Goal: Information Seeking & Learning: Learn about a topic

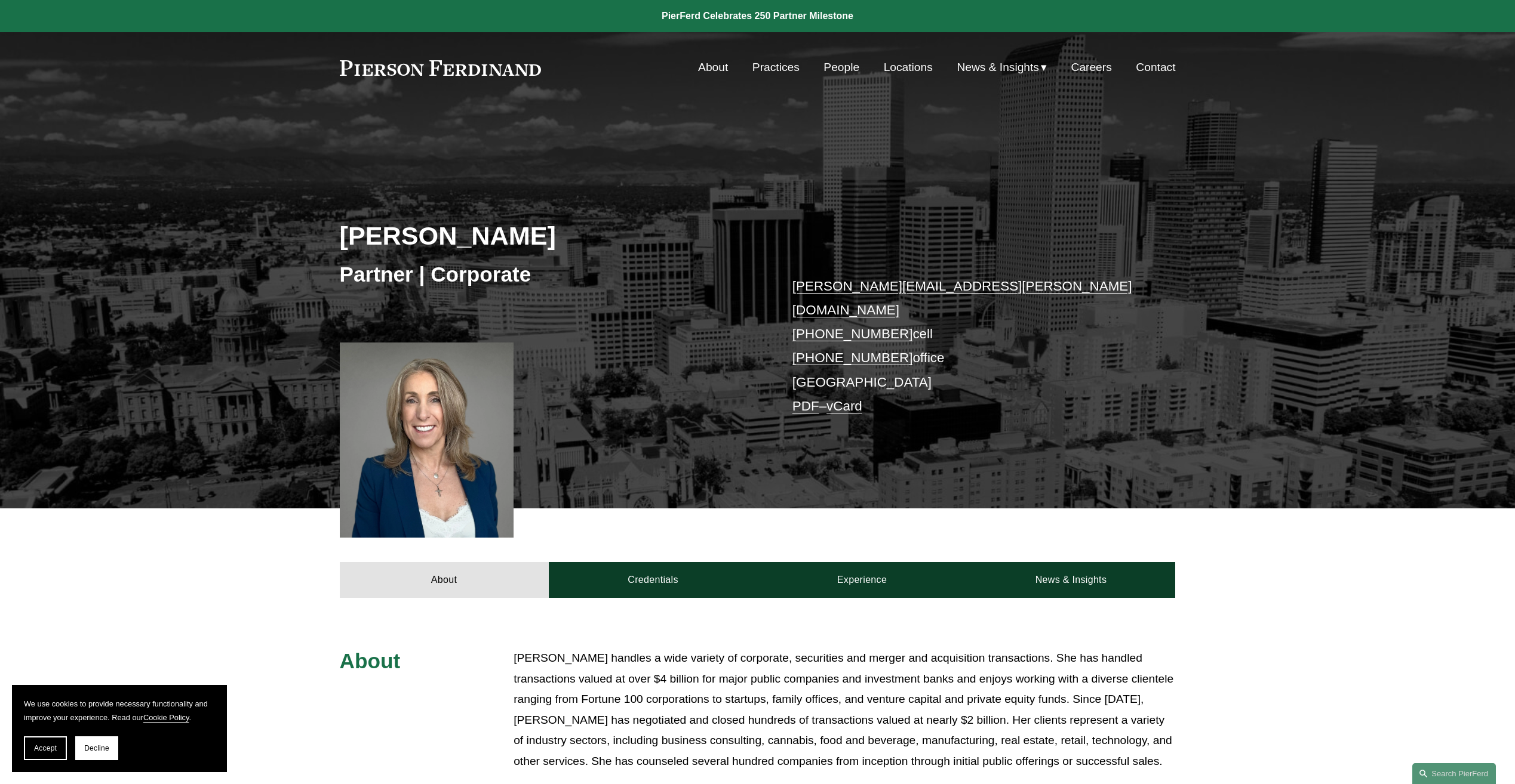
click at [846, 68] on link "People" at bounding box center [841, 68] width 36 height 23
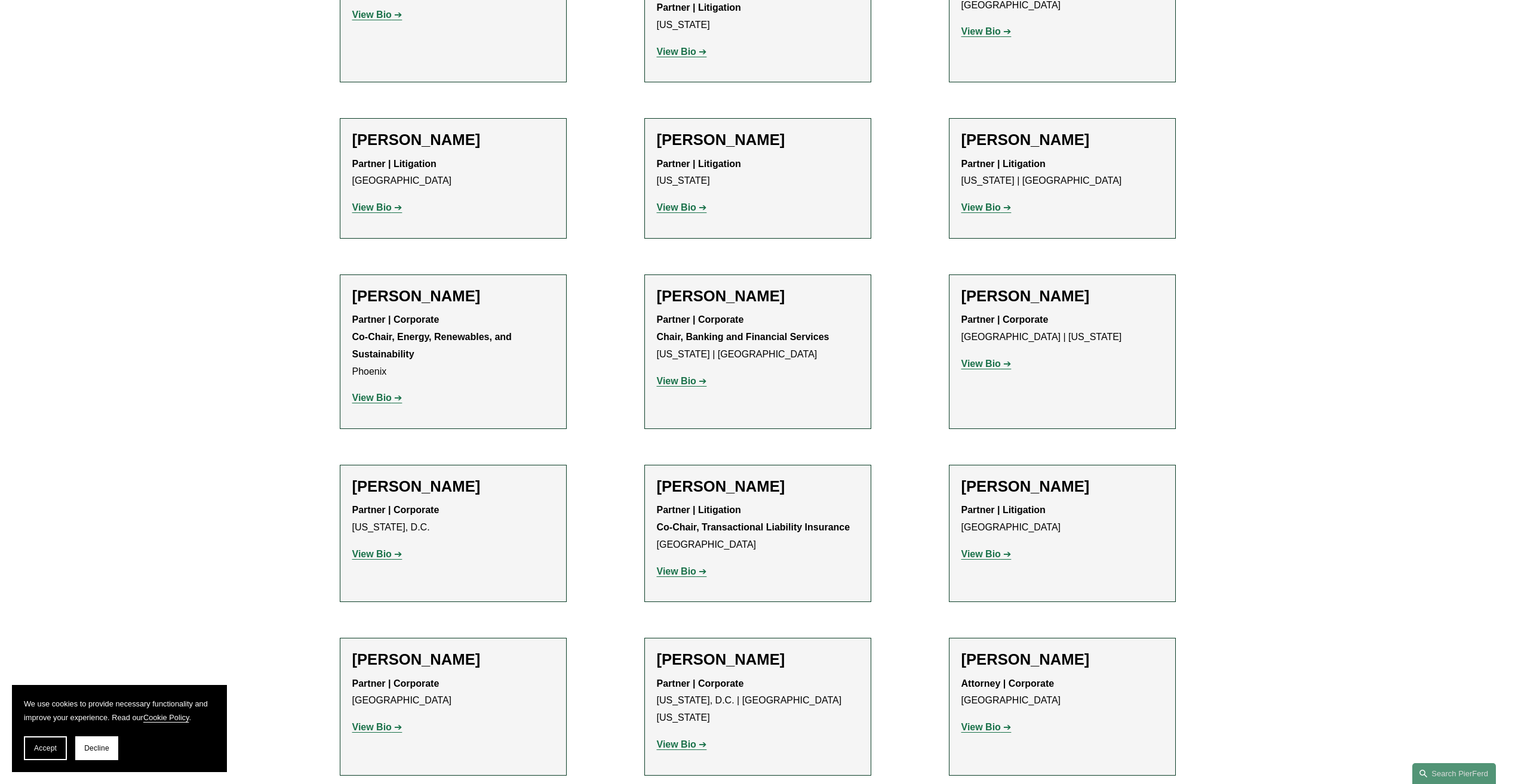
scroll to position [3939, 0]
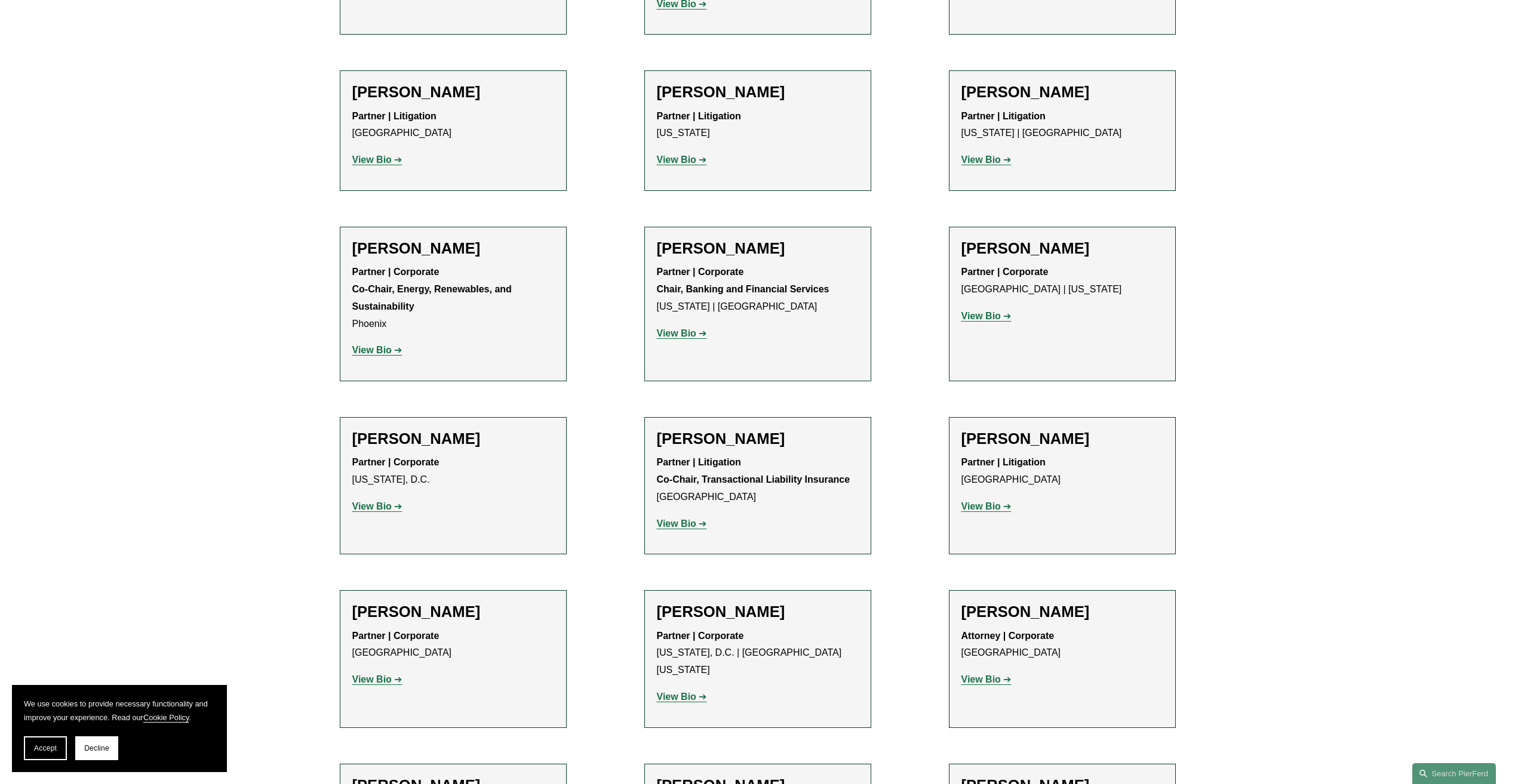
click at [979, 675] on strong "View Bio" at bounding box center [981, 679] width 39 height 10
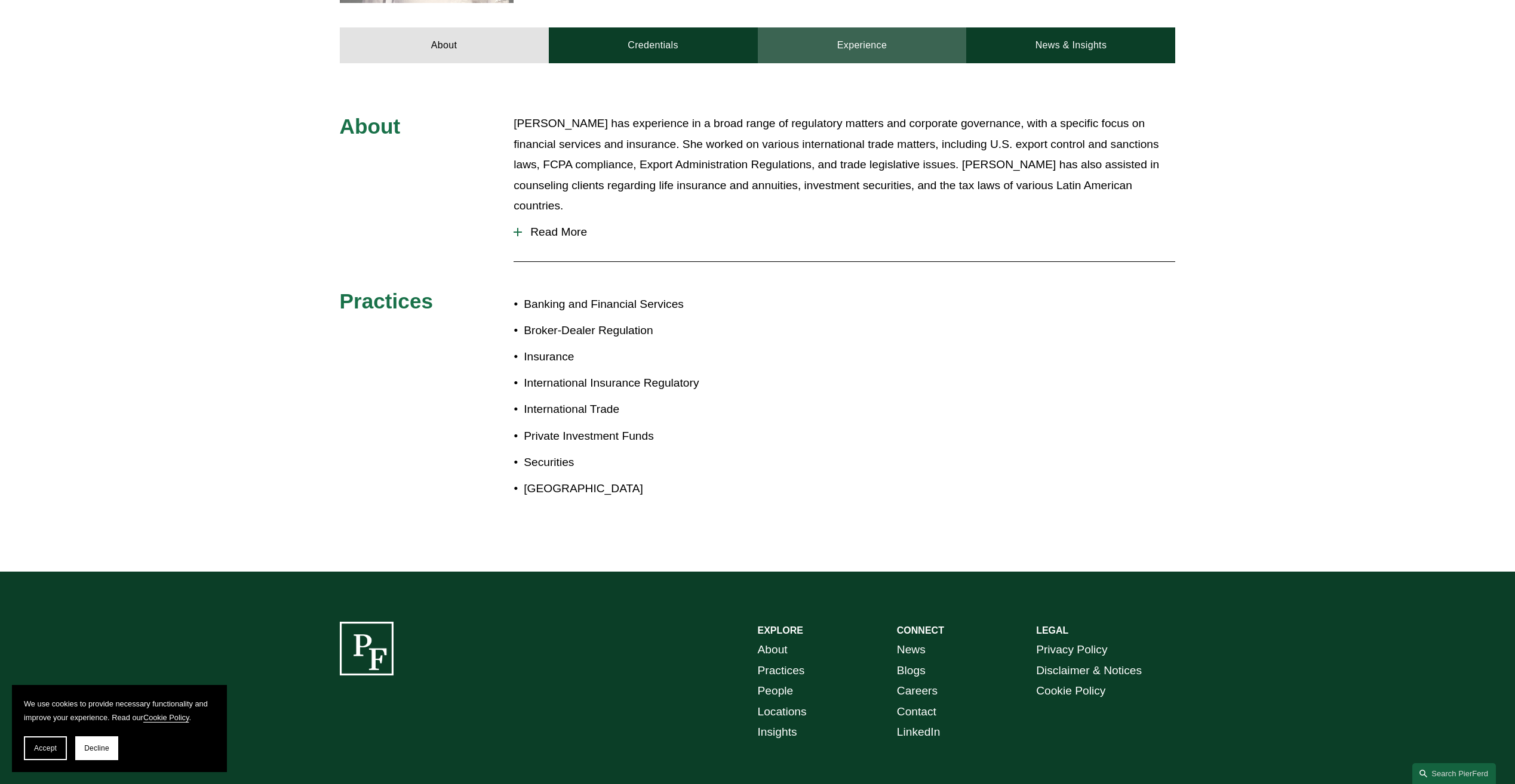
scroll to position [537, 0]
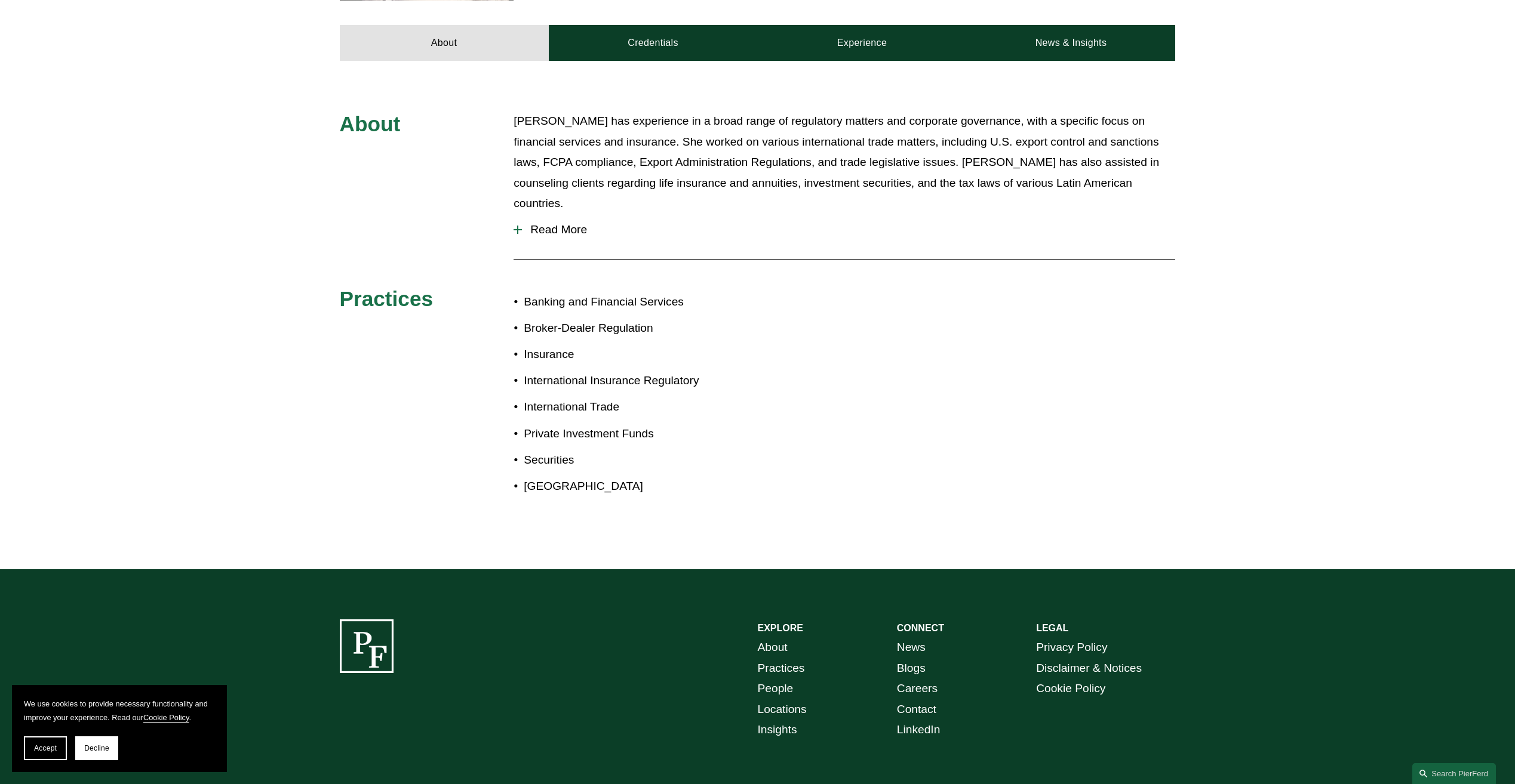
click at [550, 223] on span "Read More" at bounding box center [848, 229] width 653 height 13
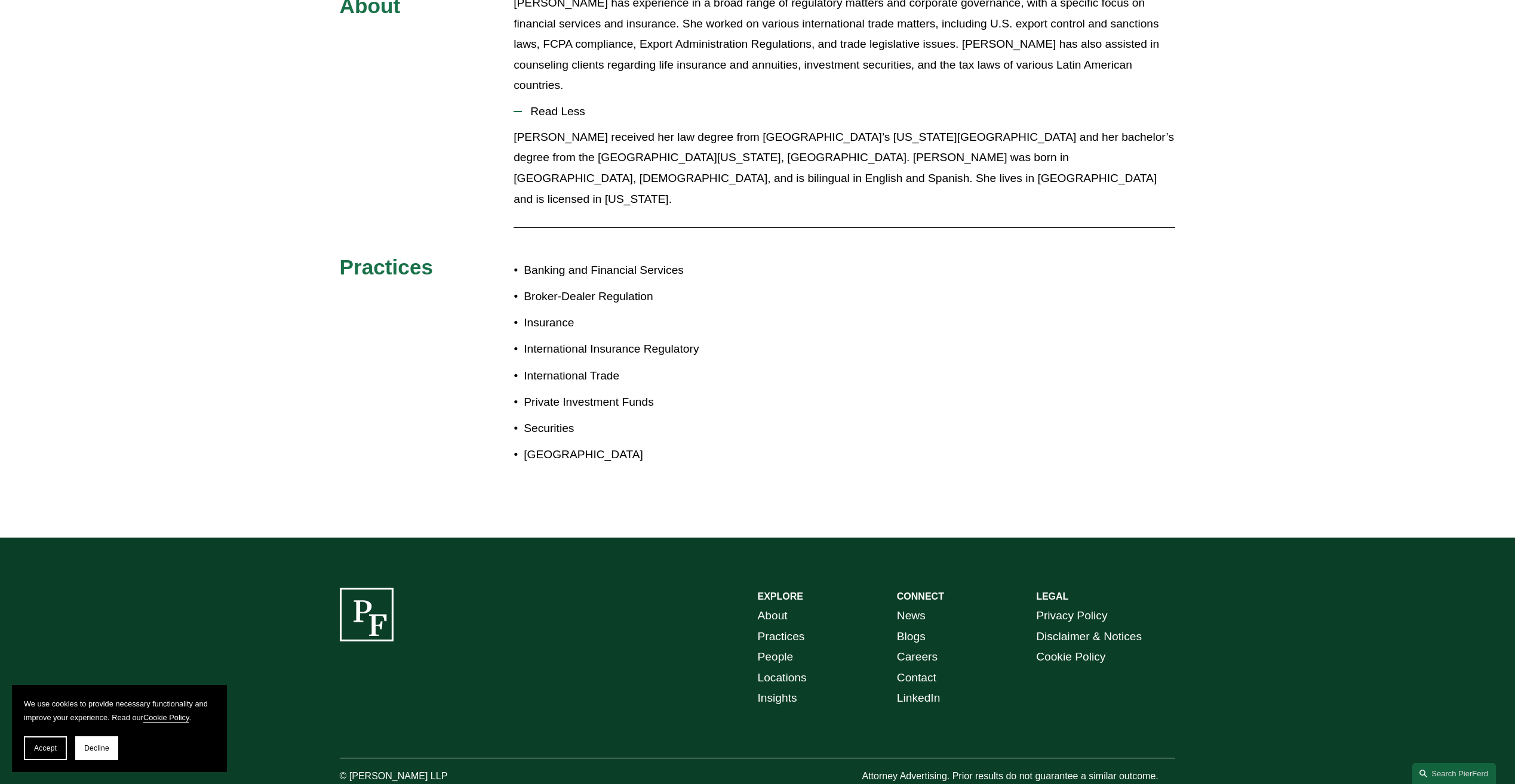
scroll to position [0, 0]
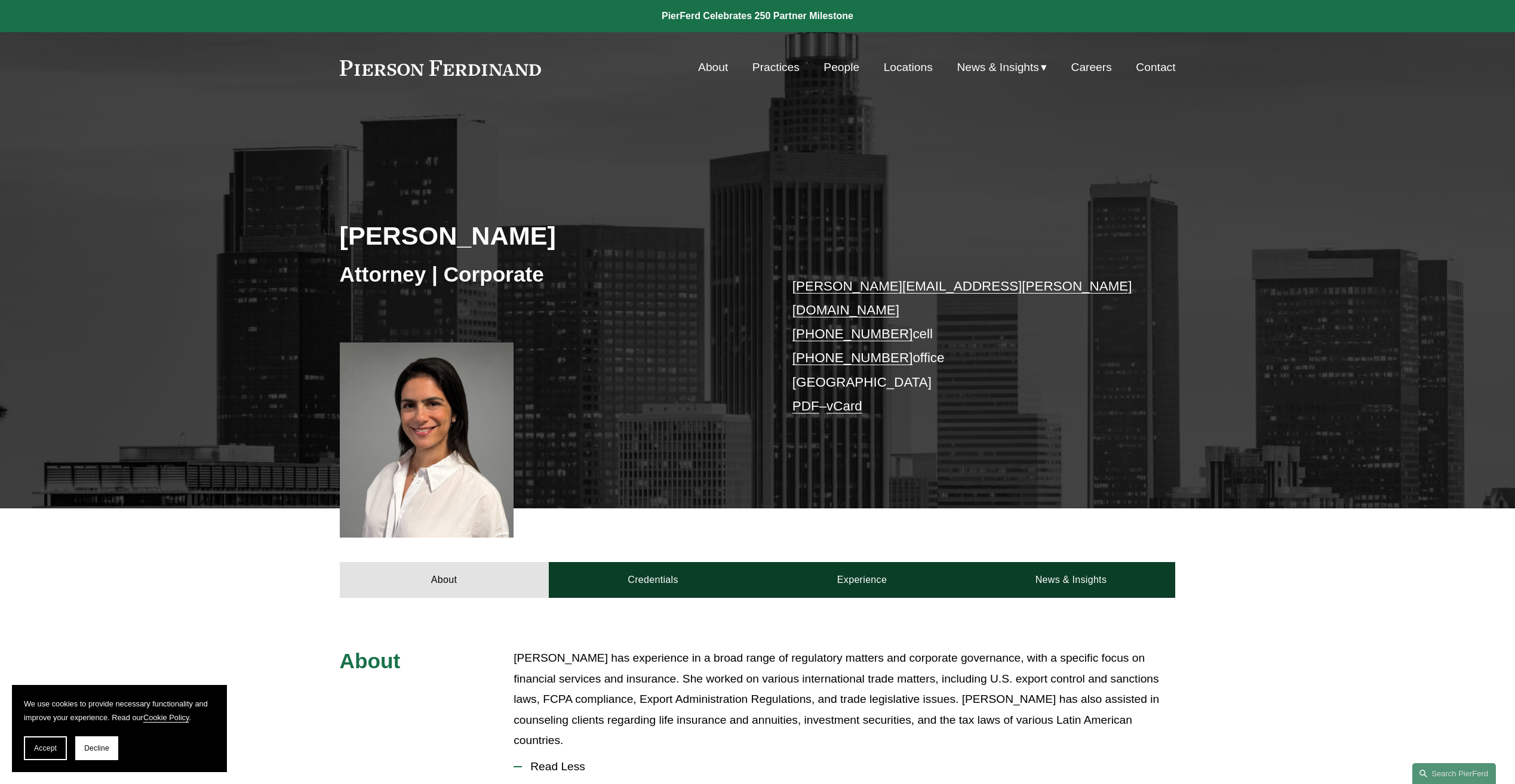
click at [910, 68] on link "Locations" at bounding box center [908, 68] width 49 height 23
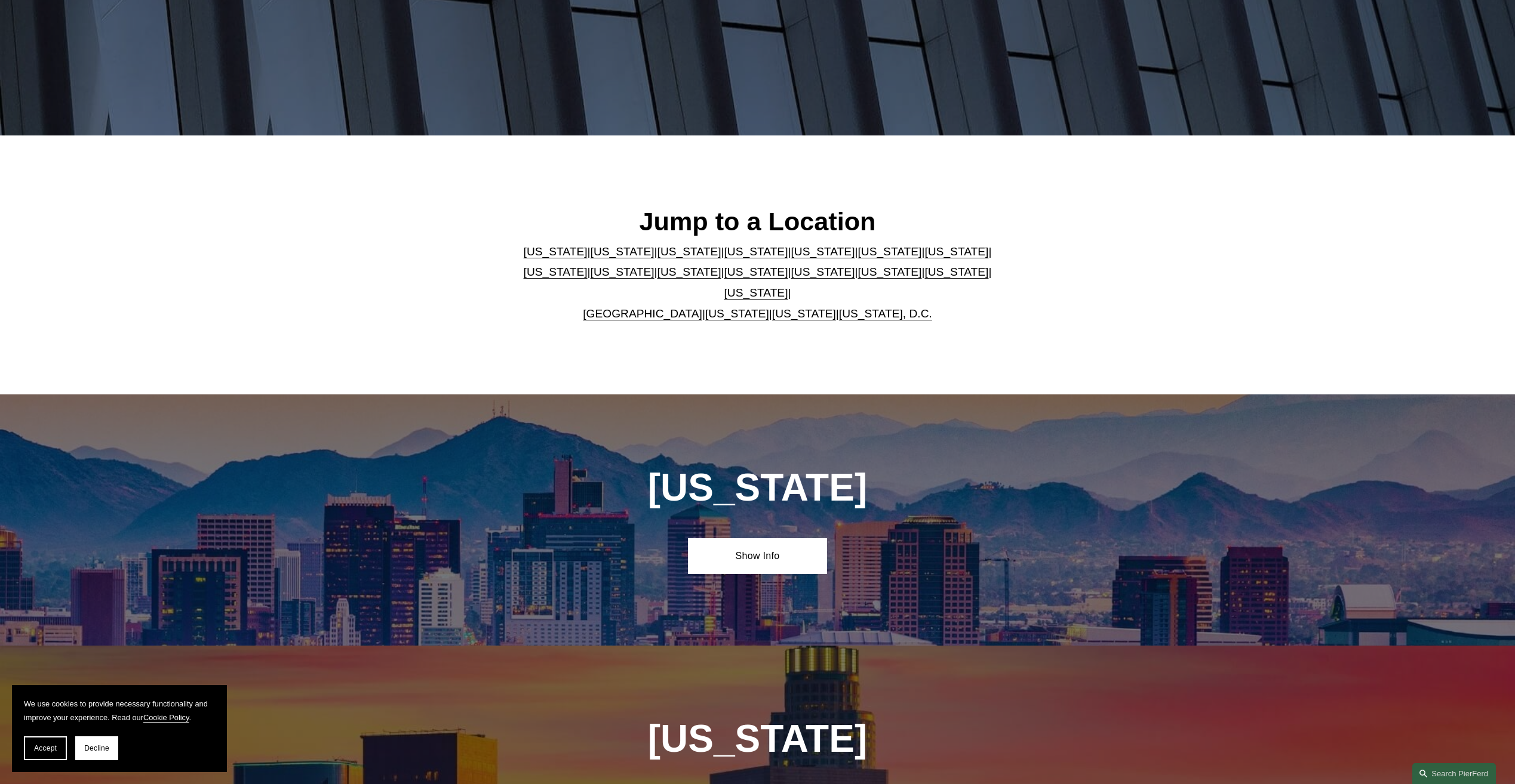
scroll to position [239, 0]
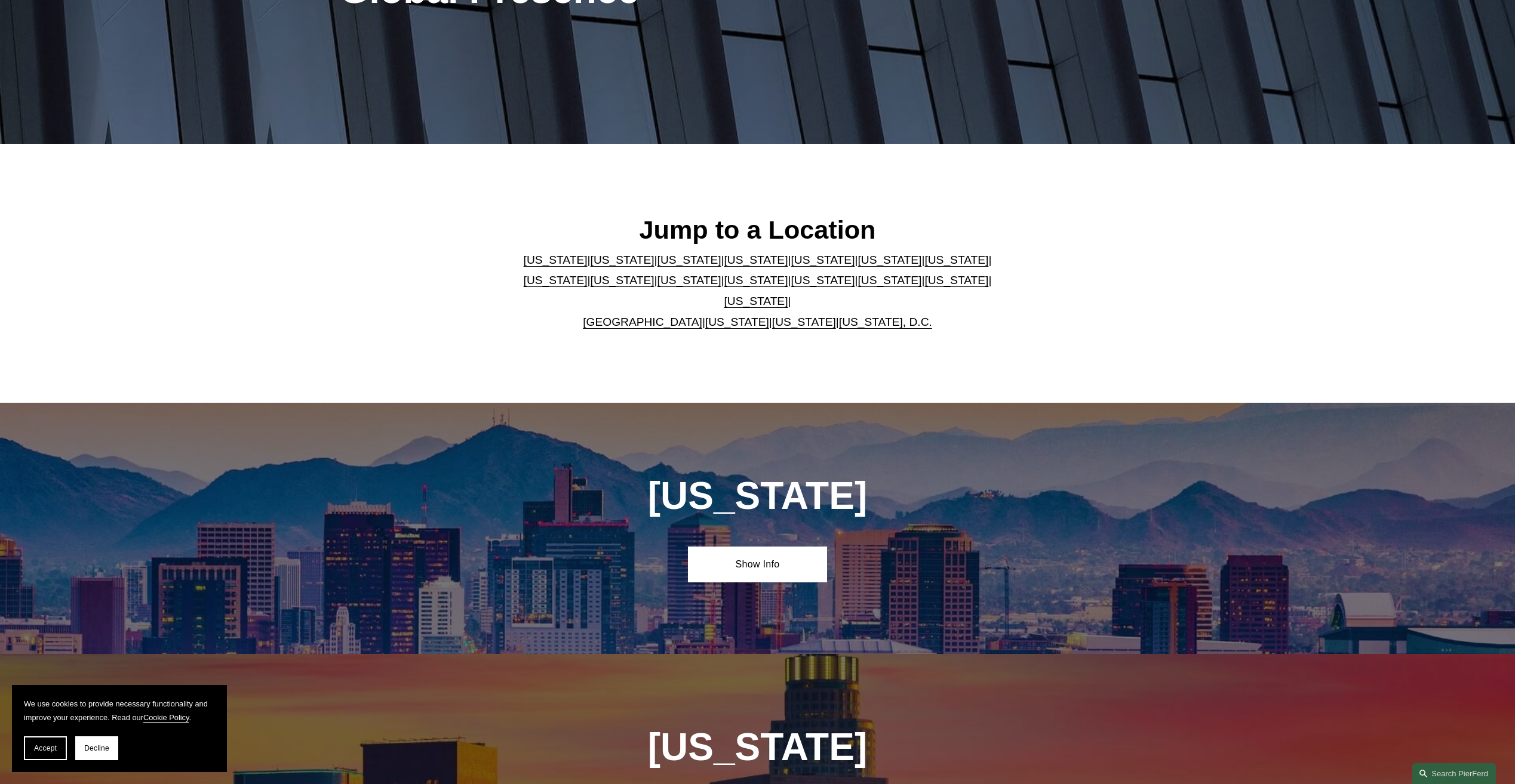
click at [658, 266] on link "[US_STATE]" at bounding box center [690, 260] width 64 height 13
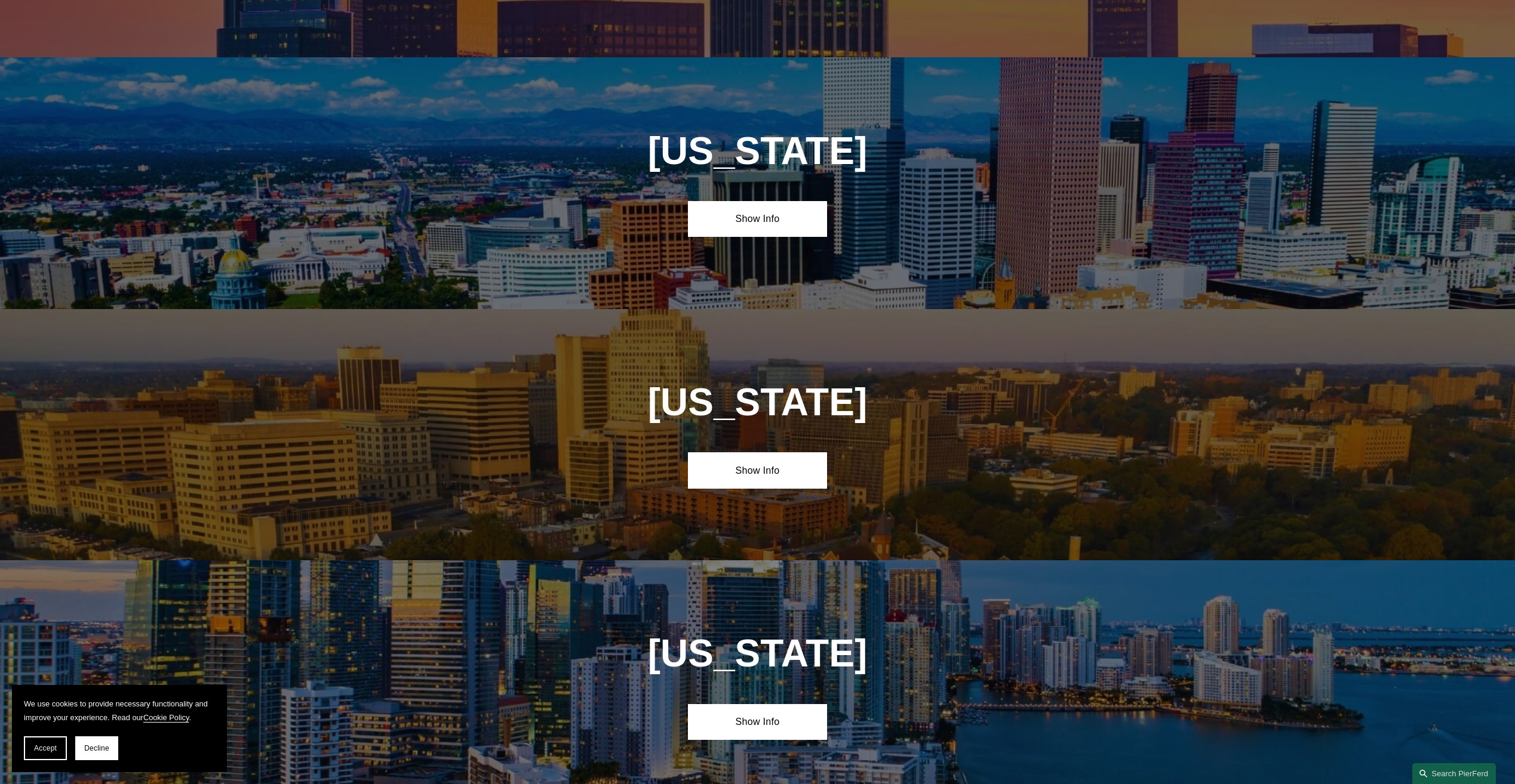
scroll to position [1145, 0]
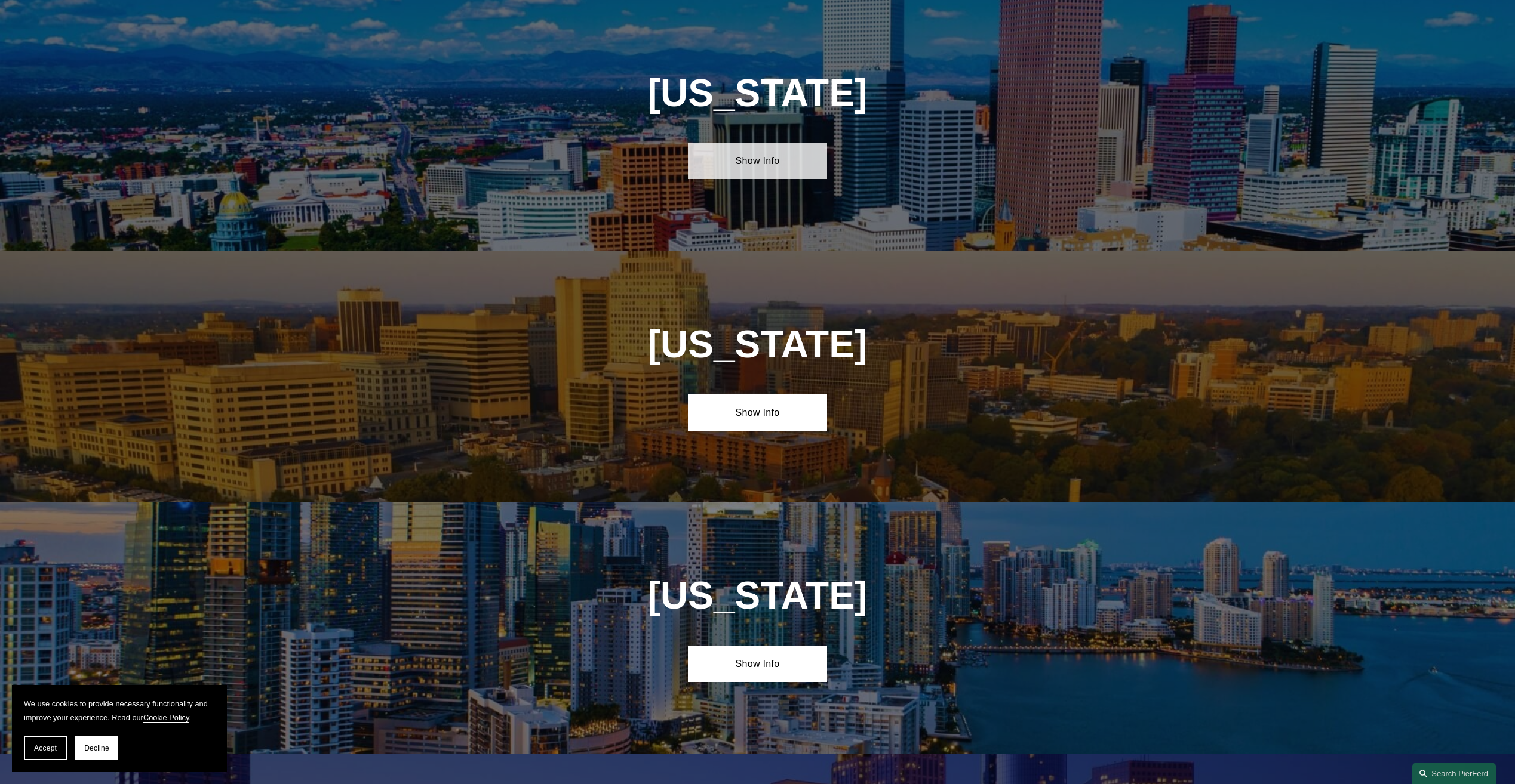
click at [751, 166] on link "Show Info" at bounding box center [757, 161] width 139 height 36
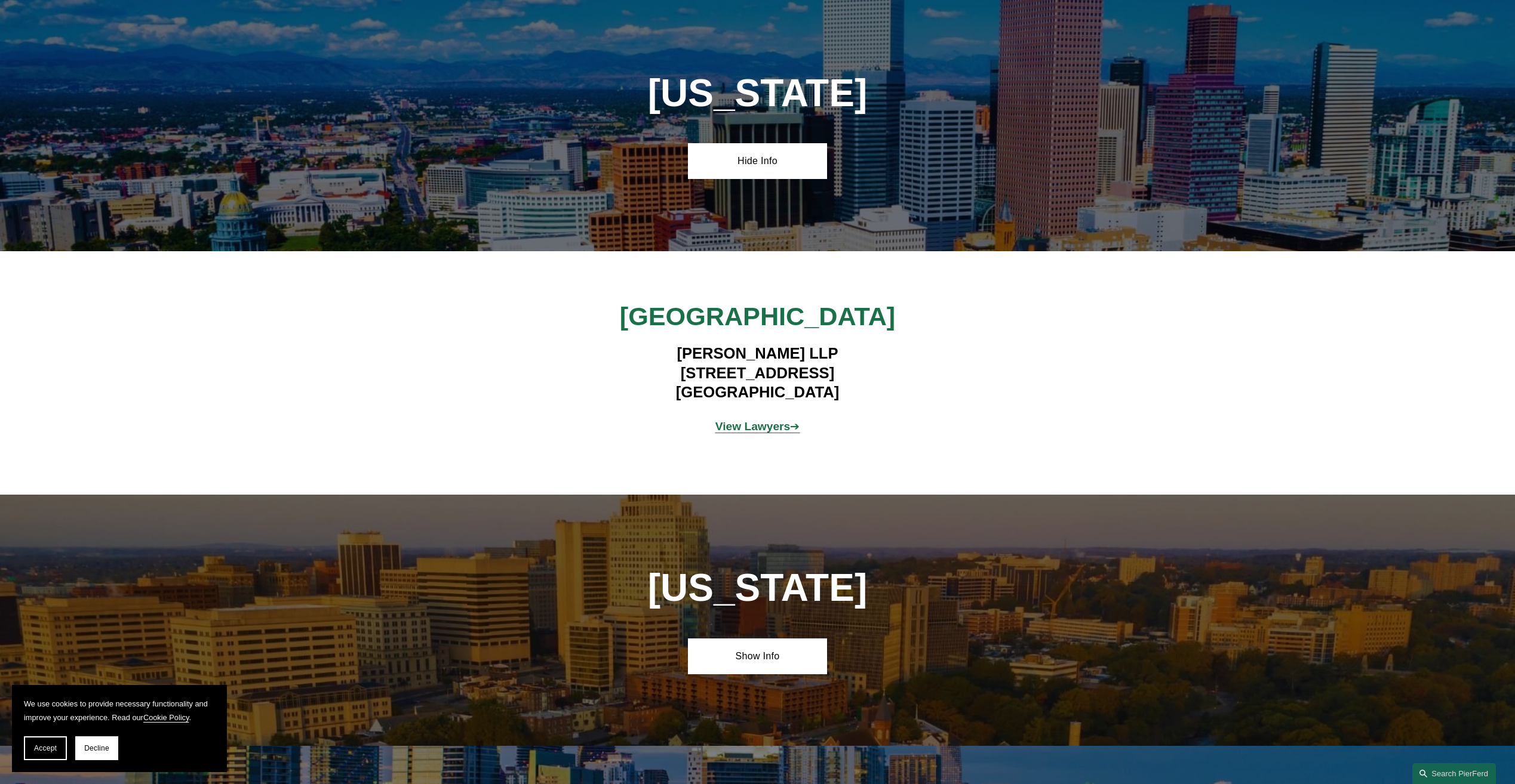
click at [757, 430] on strong "View Lawyers" at bounding box center [753, 427] width 75 height 13
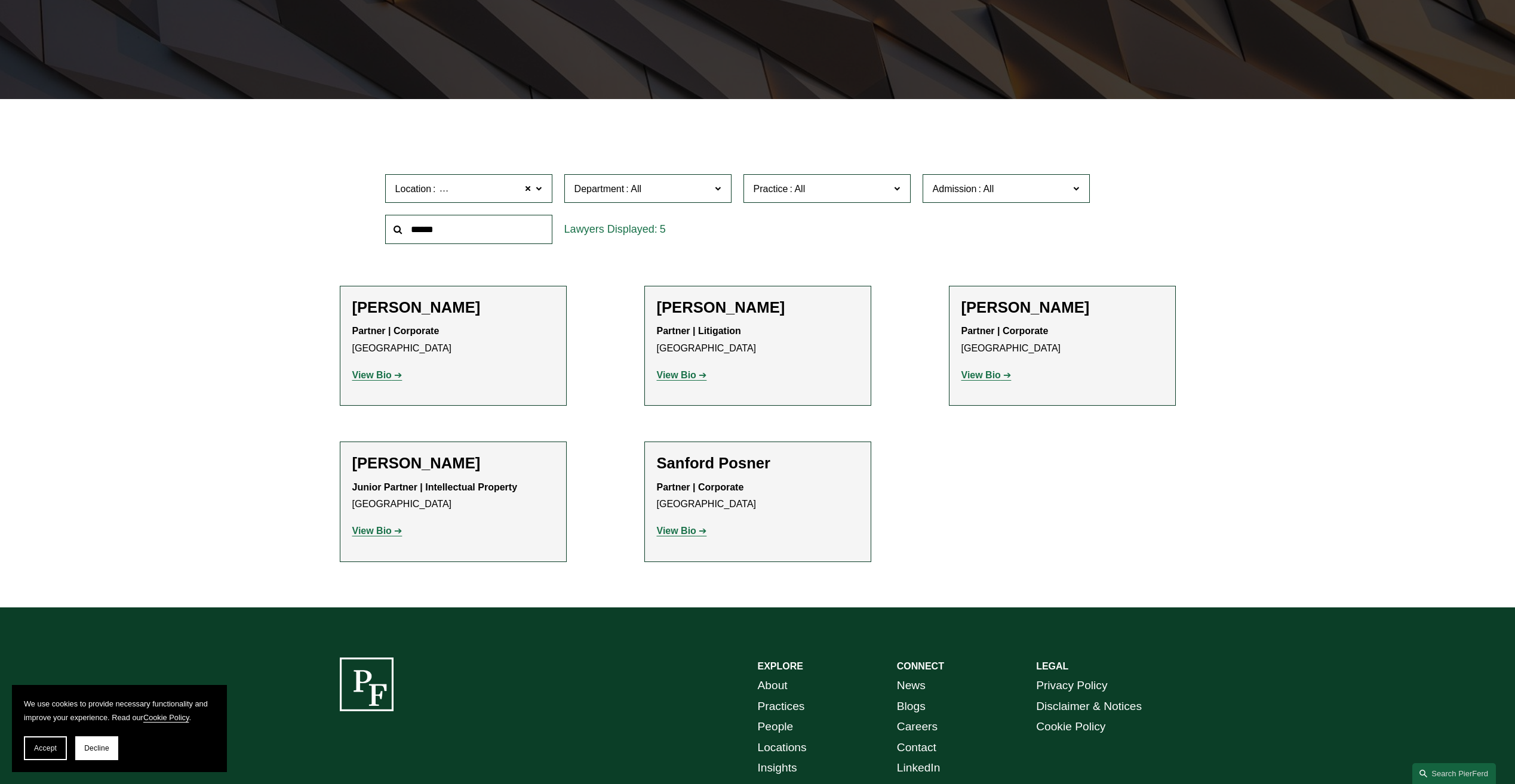
scroll to position [298, 0]
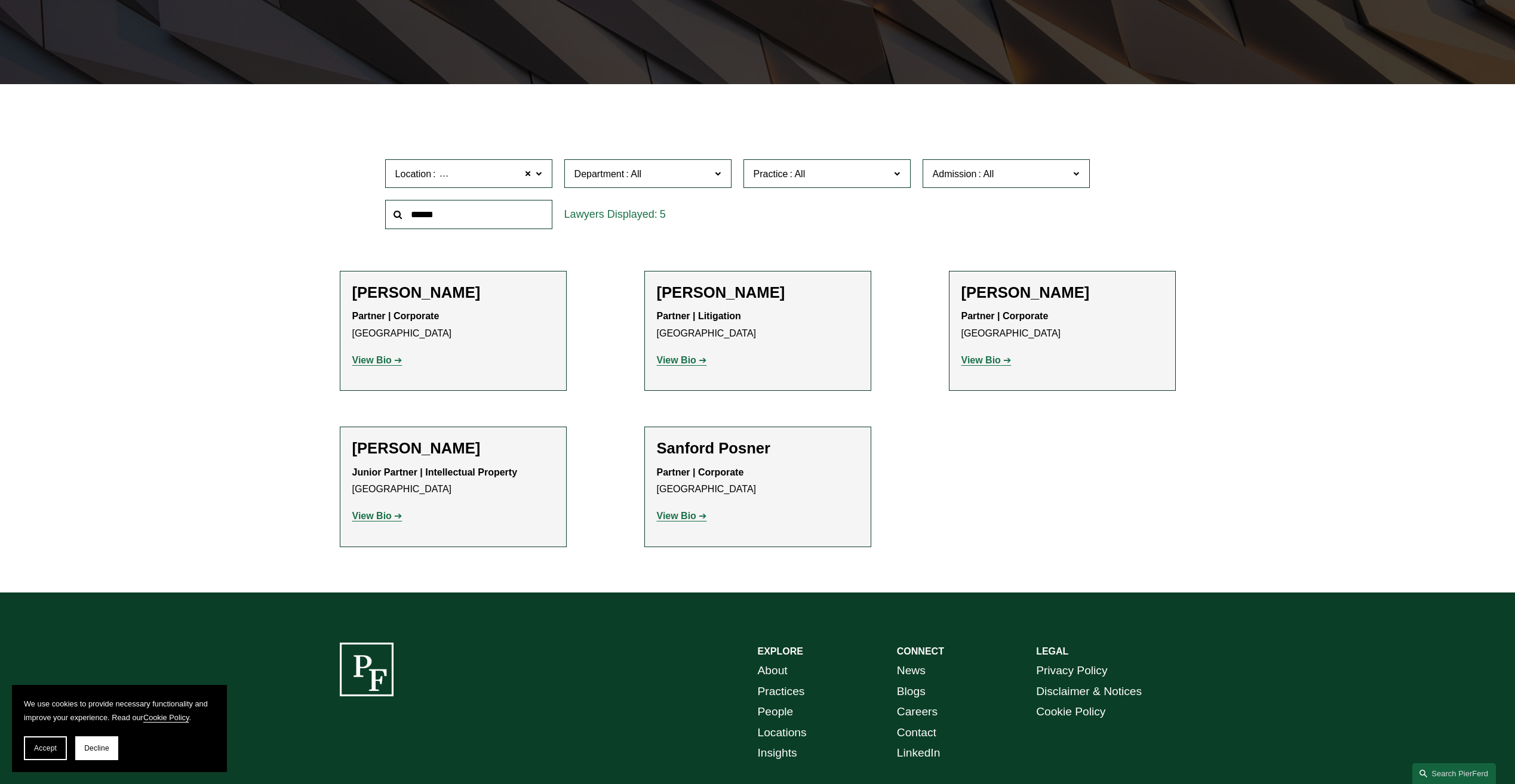
click at [380, 362] on strong "View Bio" at bounding box center [372, 360] width 39 height 10
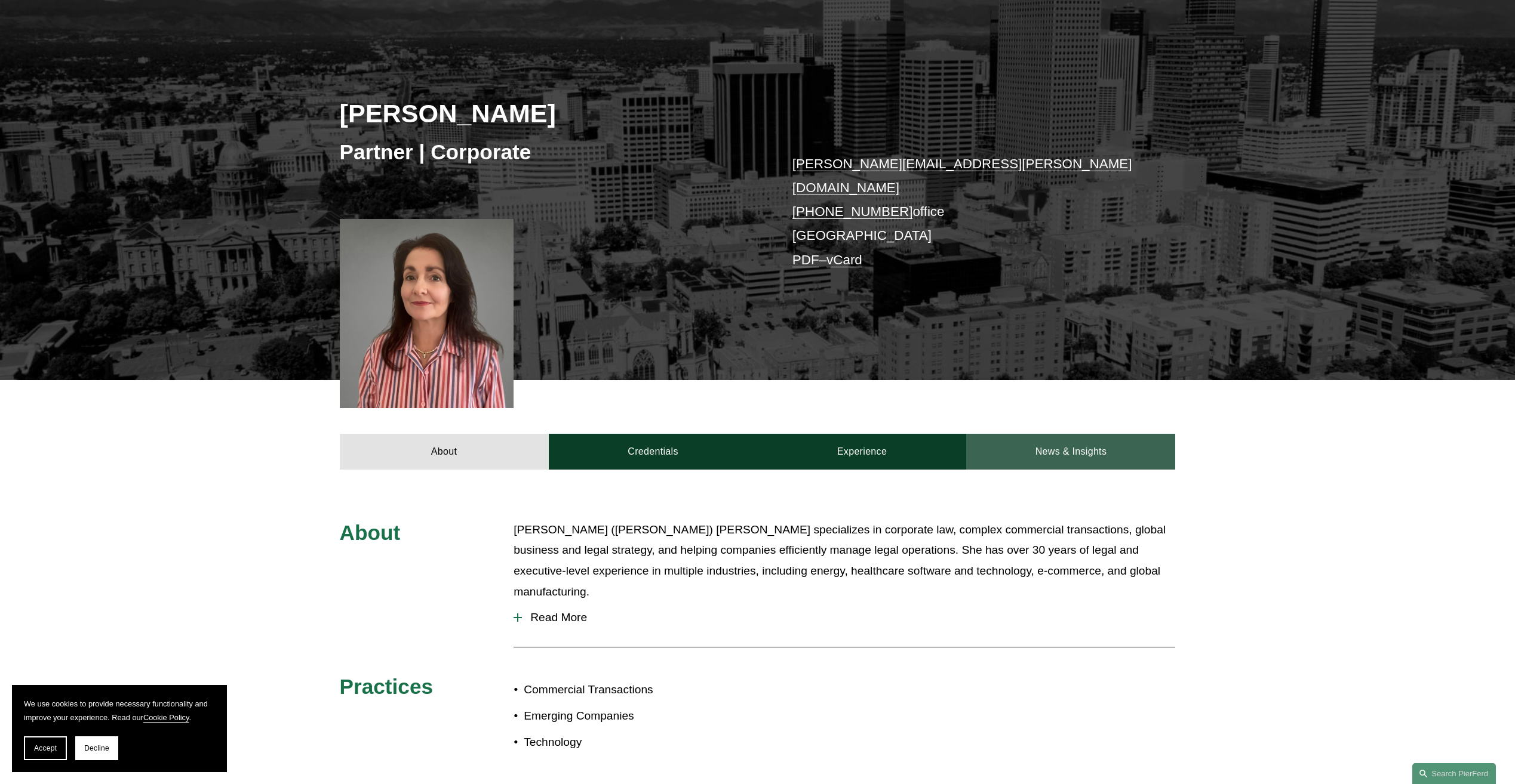
scroll to position [179, 0]
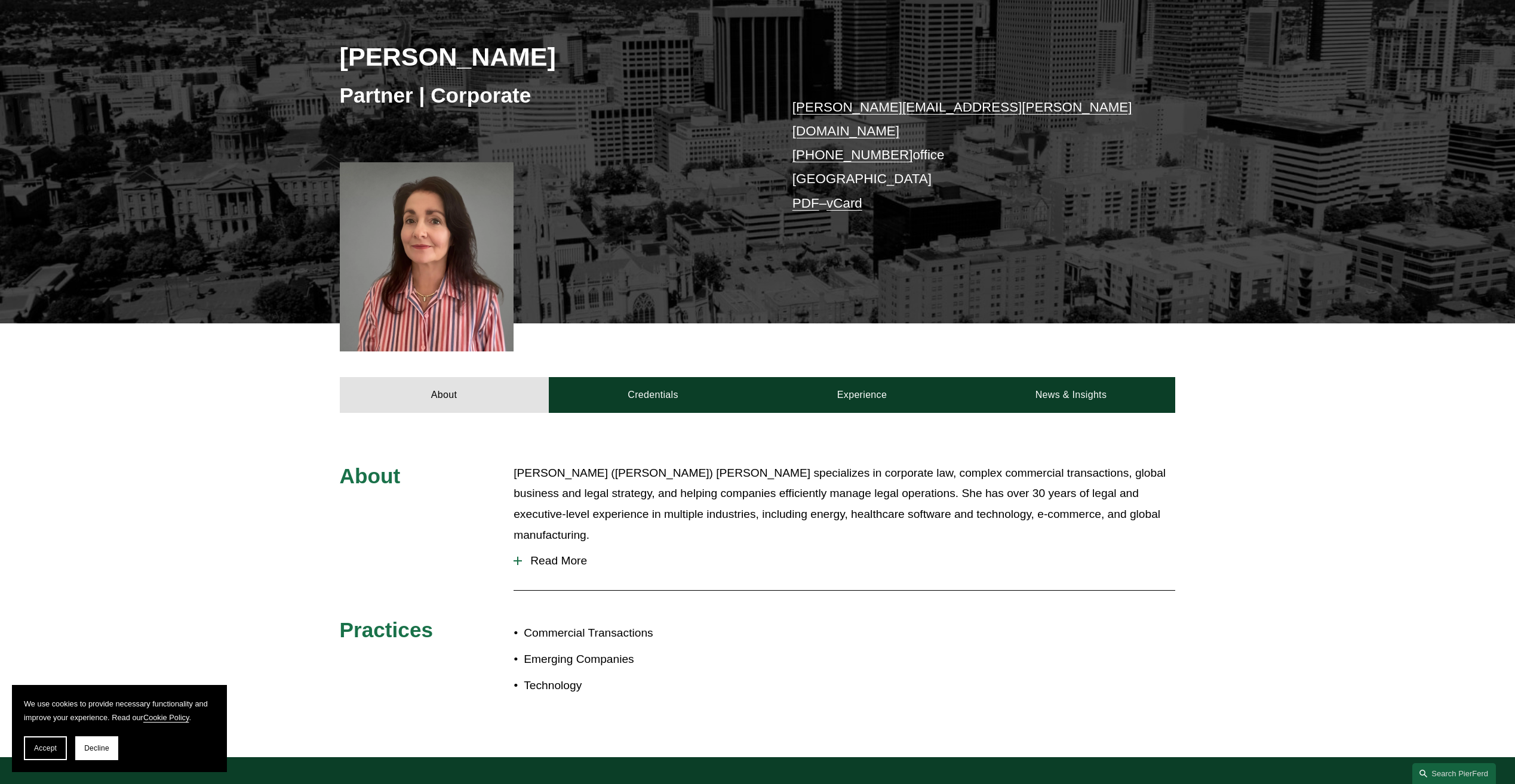
click at [559, 555] on span "Read More" at bounding box center [848, 561] width 653 height 13
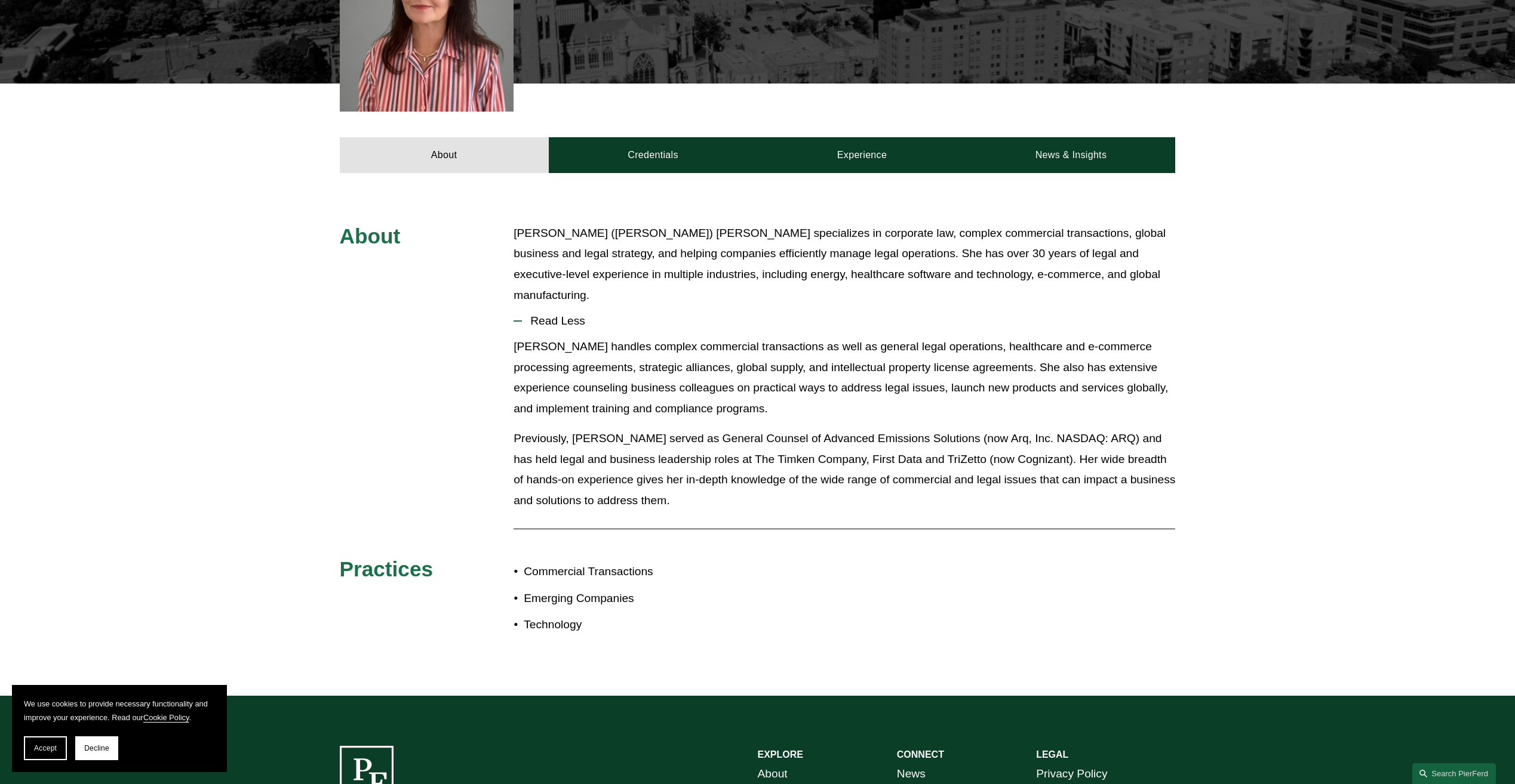
scroll to position [417, 0]
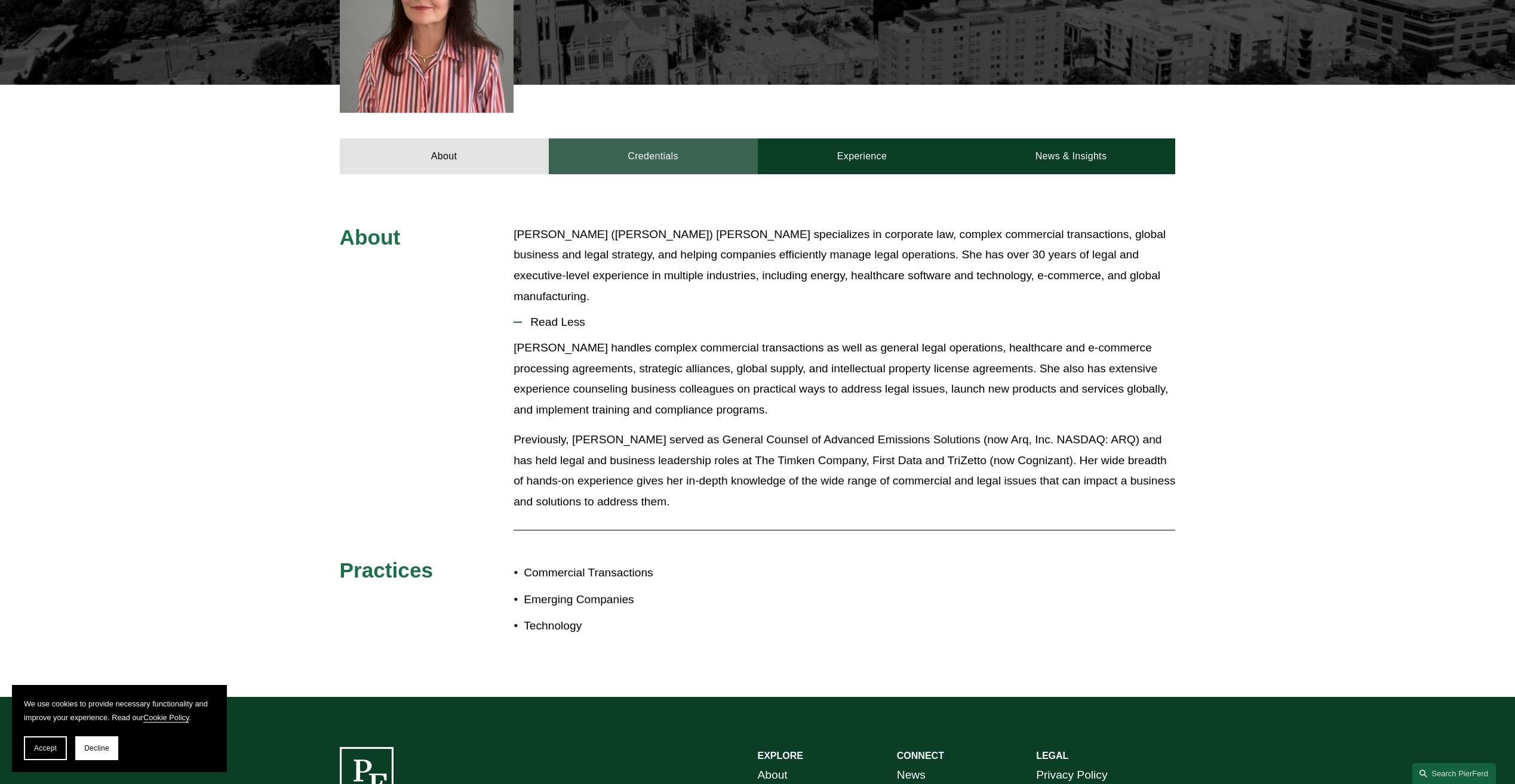
click at [654, 145] on link "Credentials" at bounding box center [653, 156] width 209 height 36
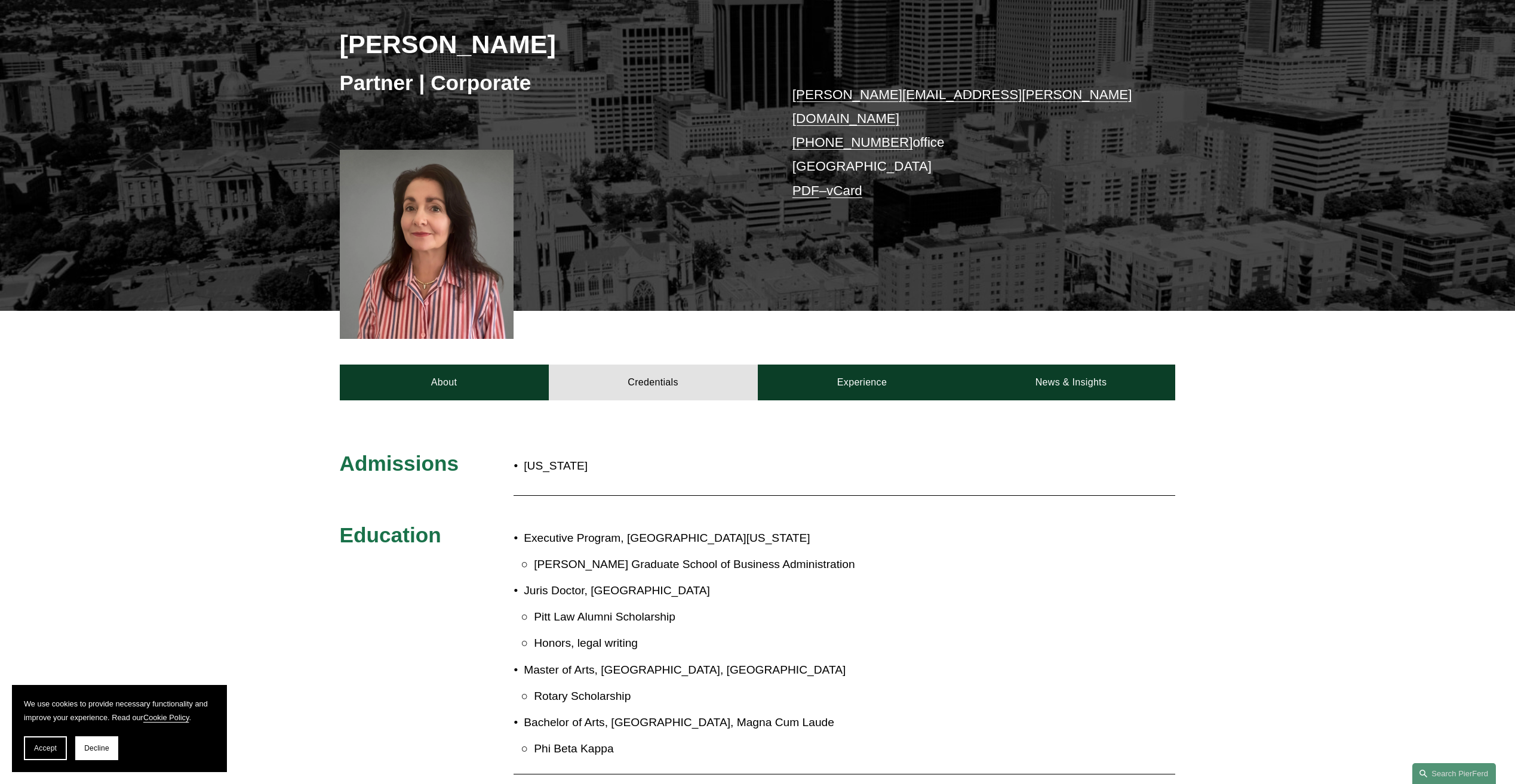
scroll to position [0, 0]
